Goal: Task Accomplishment & Management: Complete application form

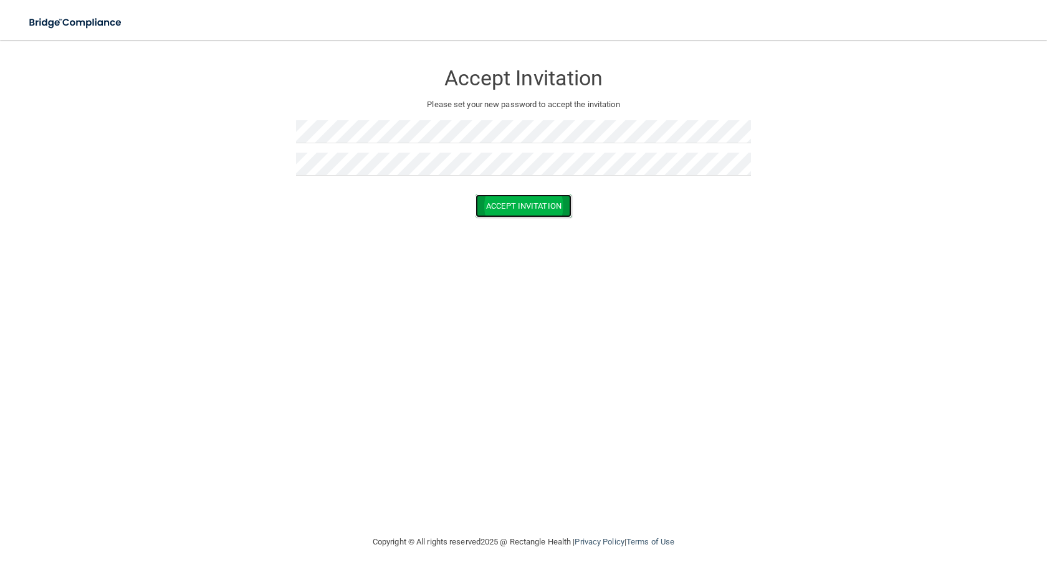
click at [547, 210] on button "Accept Invitation" at bounding box center [524, 206] width 96 height 23
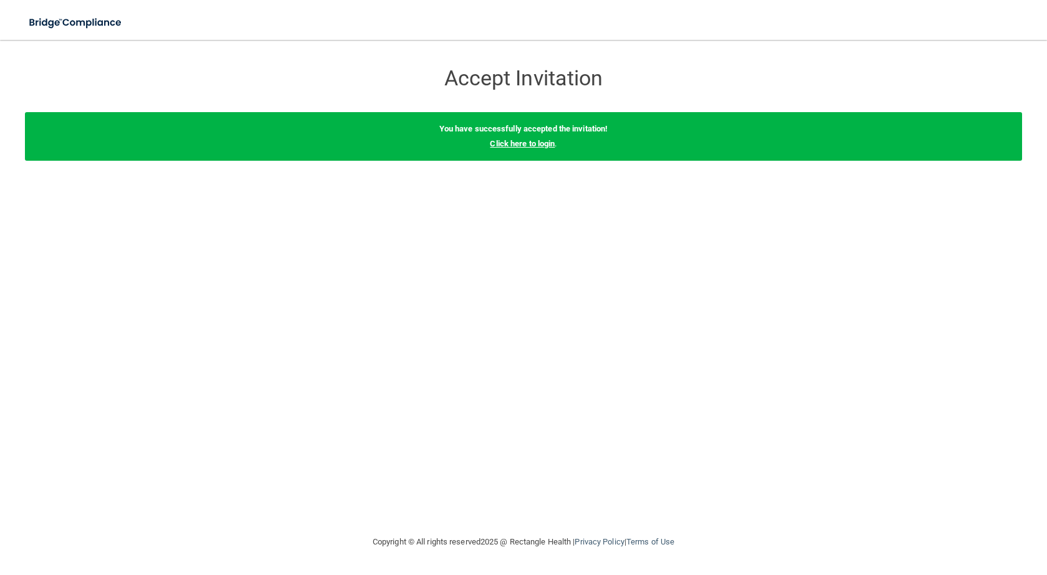
click at [539, 146] on link "Click here to login" at bounding box center [522, 143] width 65 height 9
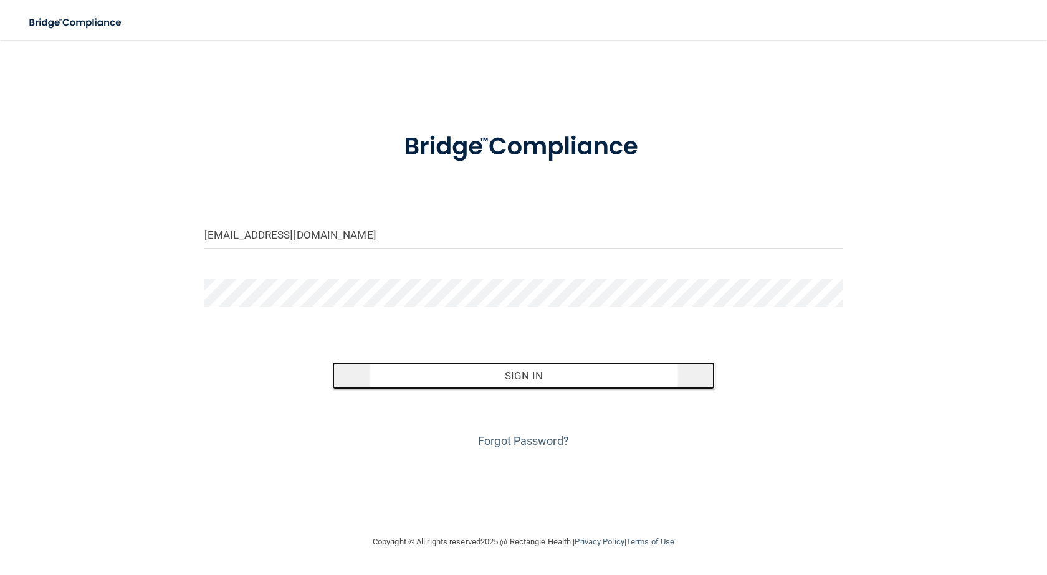
click at [538, 380] on button "Sign In" at bounding box center [523, 375] width 383 height 27
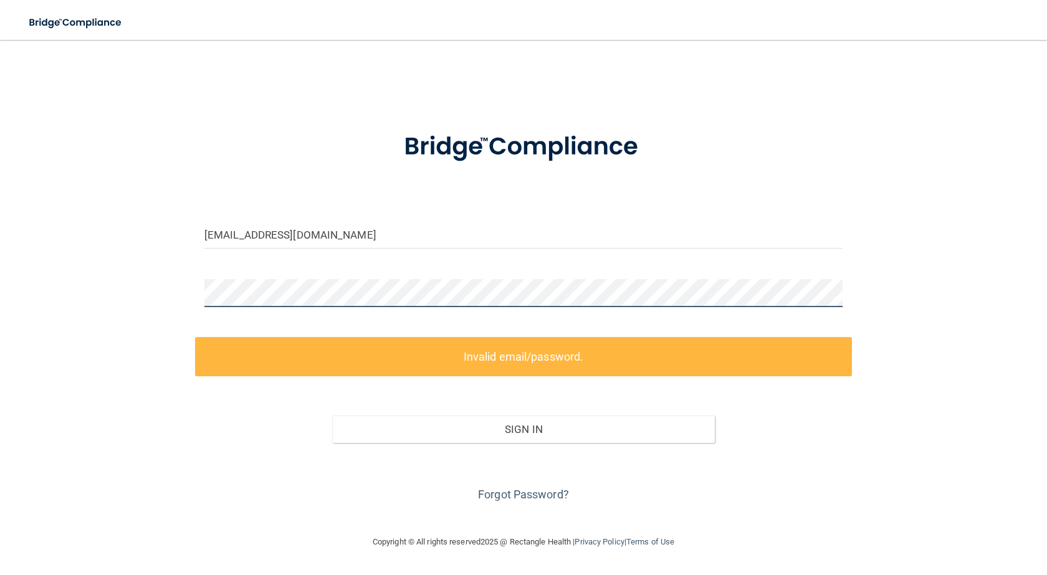
click at [158, 296] on div "[EMAIL_ADDRESS][DOMAIN_NAME] Invalid email/password. You don't have permission …" at bounding box center [524, 287] width 998 height 470
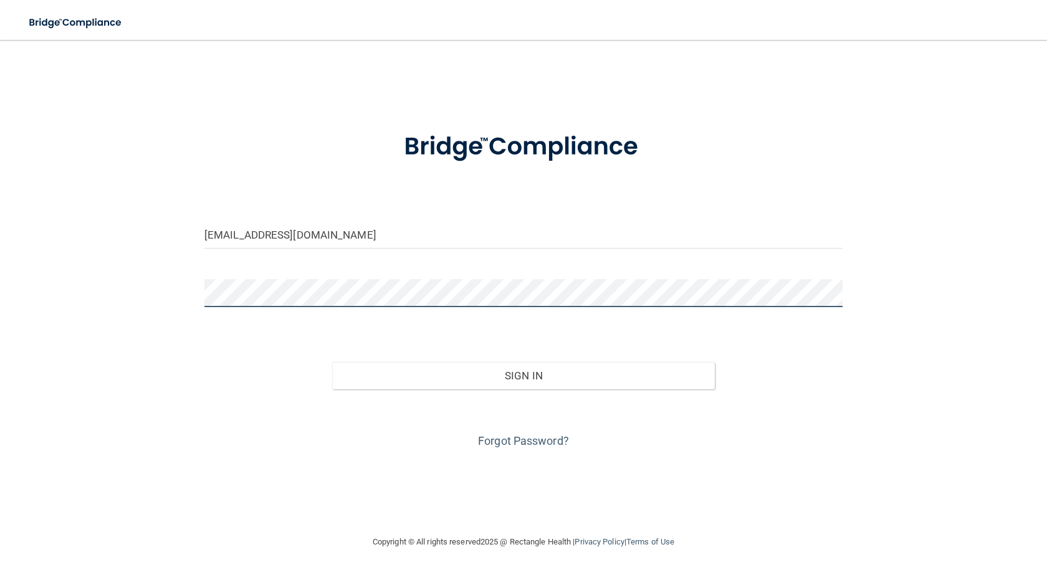
click at [332, 362] on button "Sign In" at bounding box center [523, 375] width 383 height 27
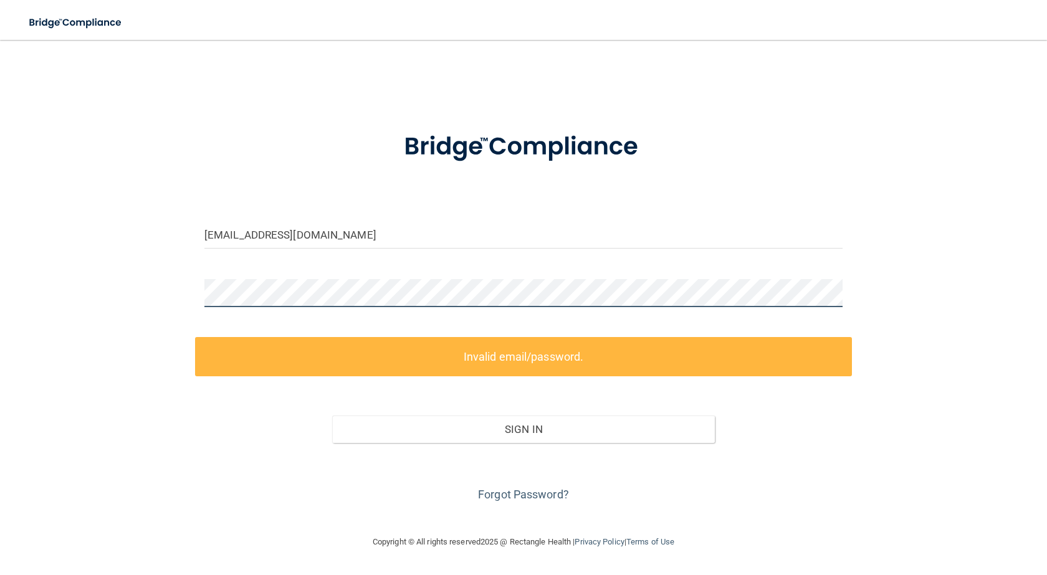
click at [147, 297] on div "[EMAIL_ADDRESS][DOMAIN_NAME] Invalid email/password. You don't have permission …" at bounding box center [524, 287] width 998 height 470
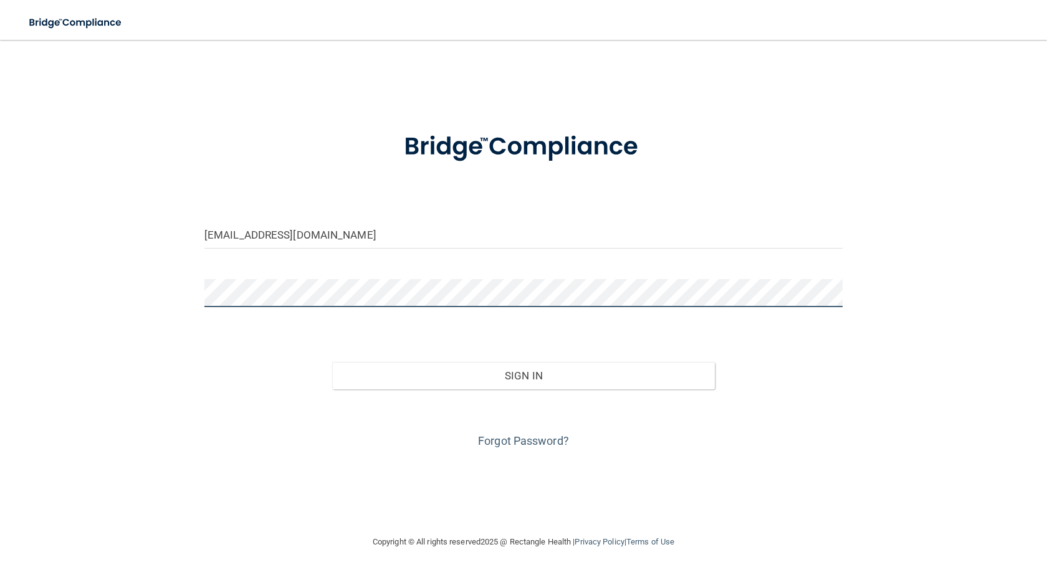
click at [332, 362] on button "Sign In" at bounding box center [523, 375] width 383 height 27
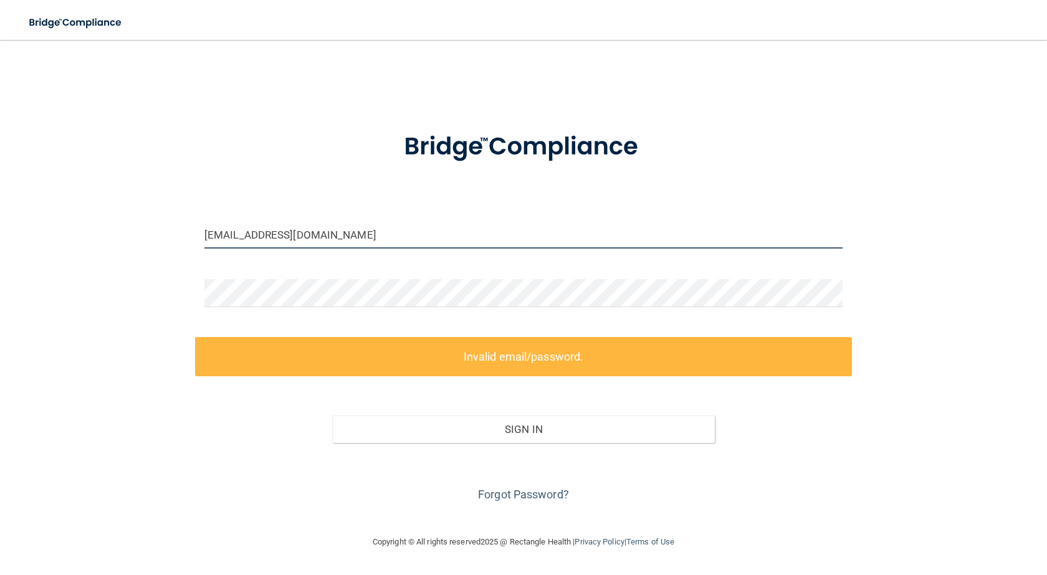
click at [453, 231] on input "[EMAIL_ADDRESS][DOMAIN_NAME]" at bounding box center [523, 235] width 638 height 28
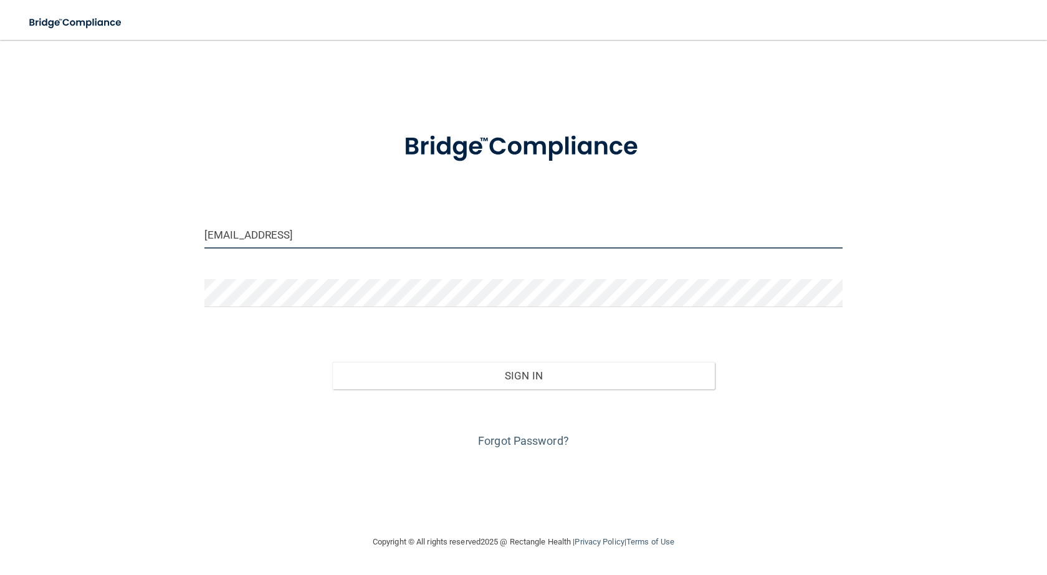
type input "[EMAIL_ADDRESS][DOMAIN_NAME]"
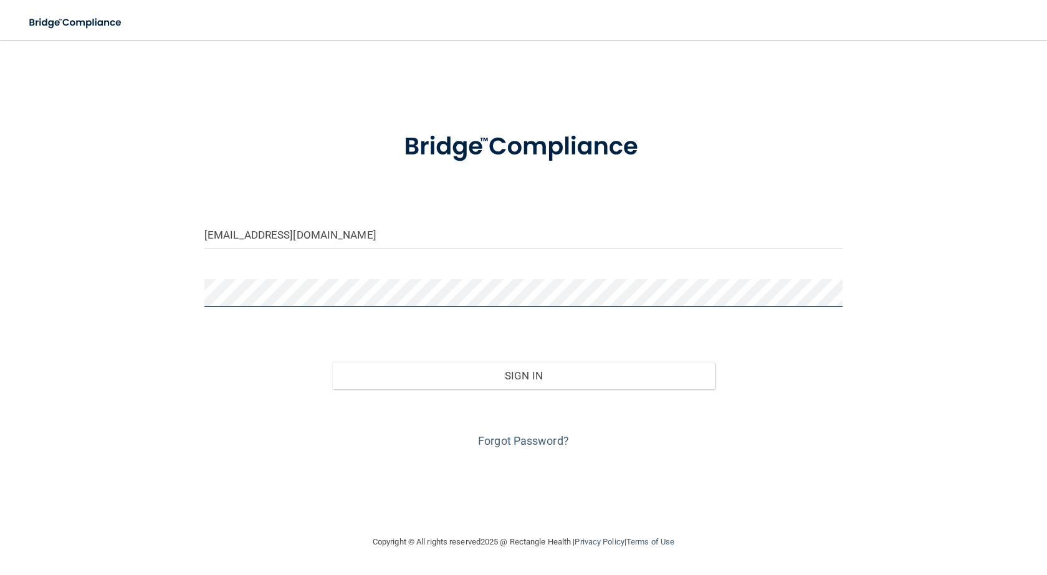
click at [74, 296] on div "[EMAIL_ADDRESS][DOMAIN_NAME] Invalid email/password. You don't have permission …" at bounding box center [524, 287] width 998 height 470
click at [332, 362] on button "Sign In" at bounding box center [523, 375] width 383 height 27
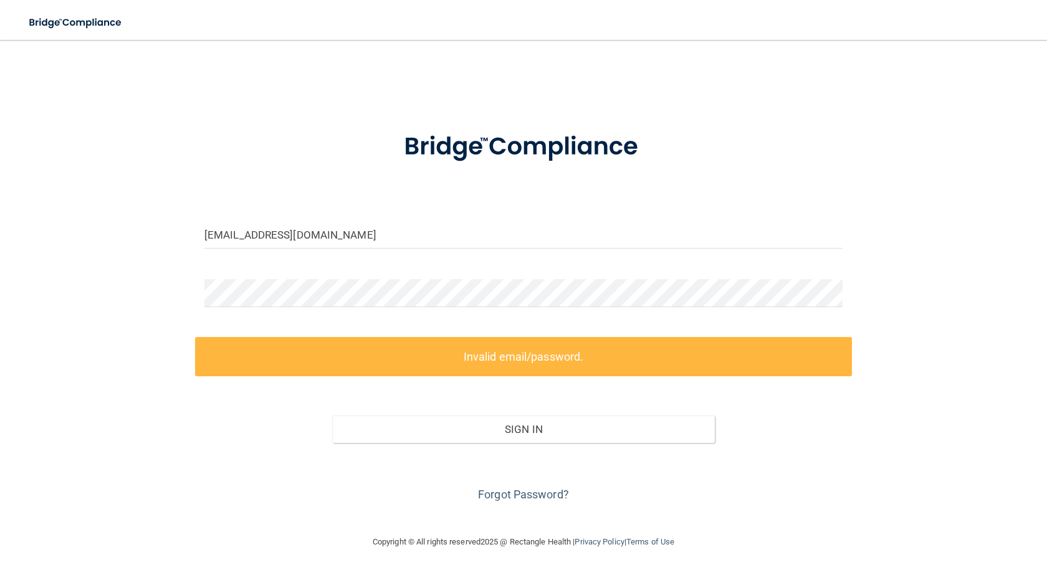
click at [321, 498] on div "Forgot Password?" at bounding box center [523, 474] width 657 height 62
click at [367, 238] on input "[EMAIL_ADDRESS][DOMAIN_NAME]" at bounding box center [523, 235] width 638 height 28
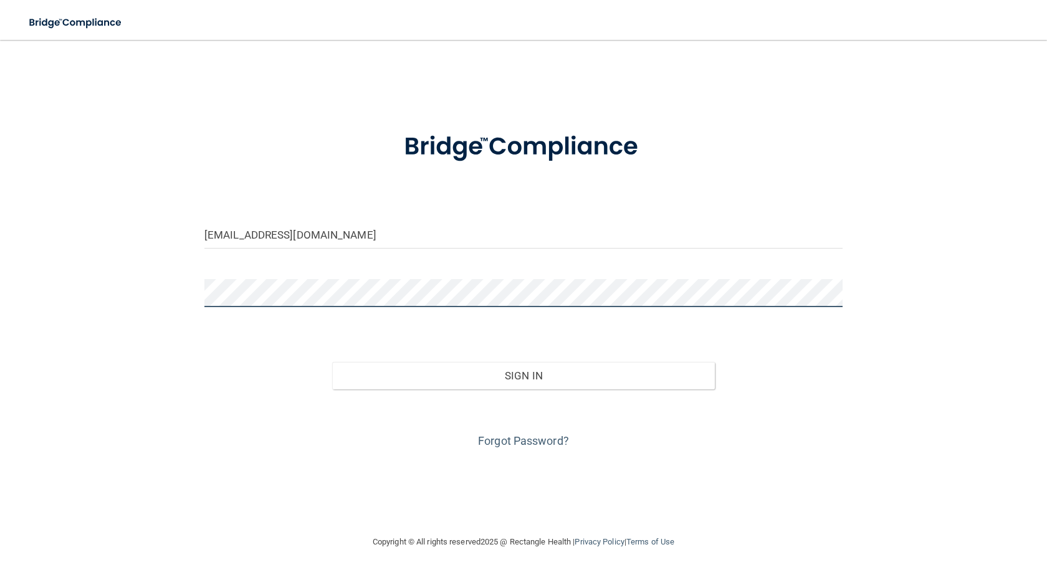
click at [332, 362] on button "Sign In" at bounding box center [523, 375] width 383 height 27
